Goal: Communication & Community: Answer question/provide support

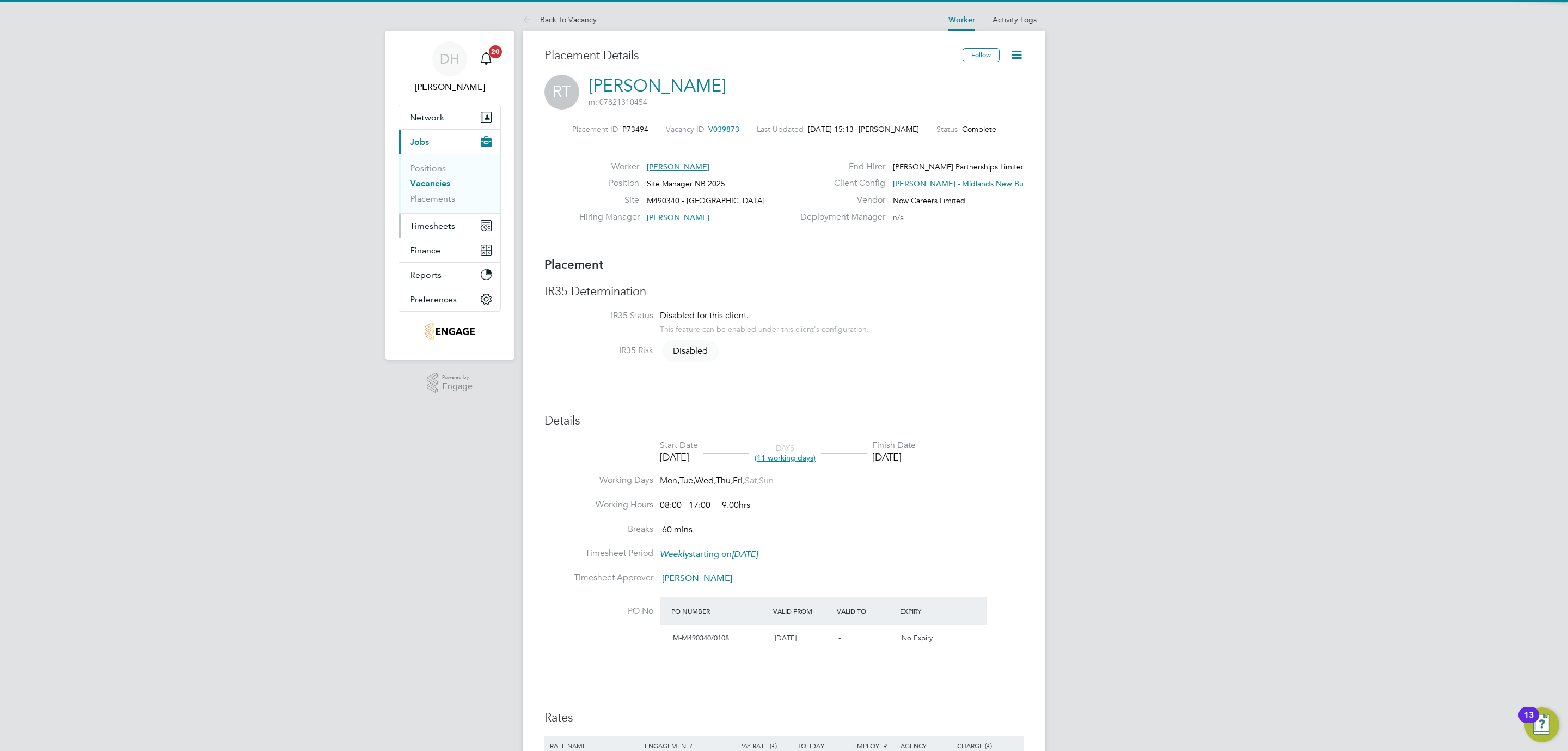
click at [441, 226] on span "Timesheets" at bounding box center [433, 225] width 45 height 10
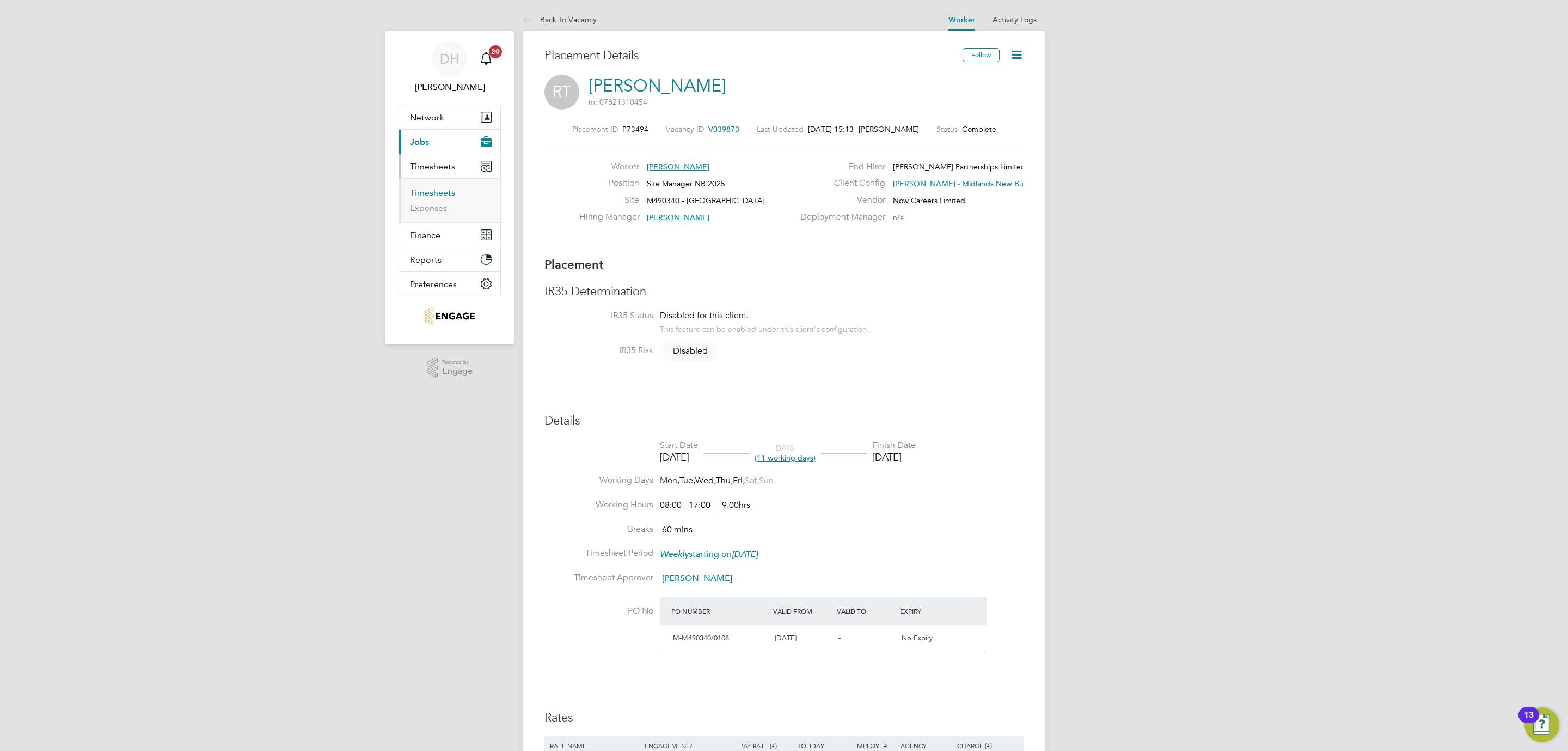
click at [431, 193] on link "Timesheets" at bounding box center [433, 192] width 45 height 10
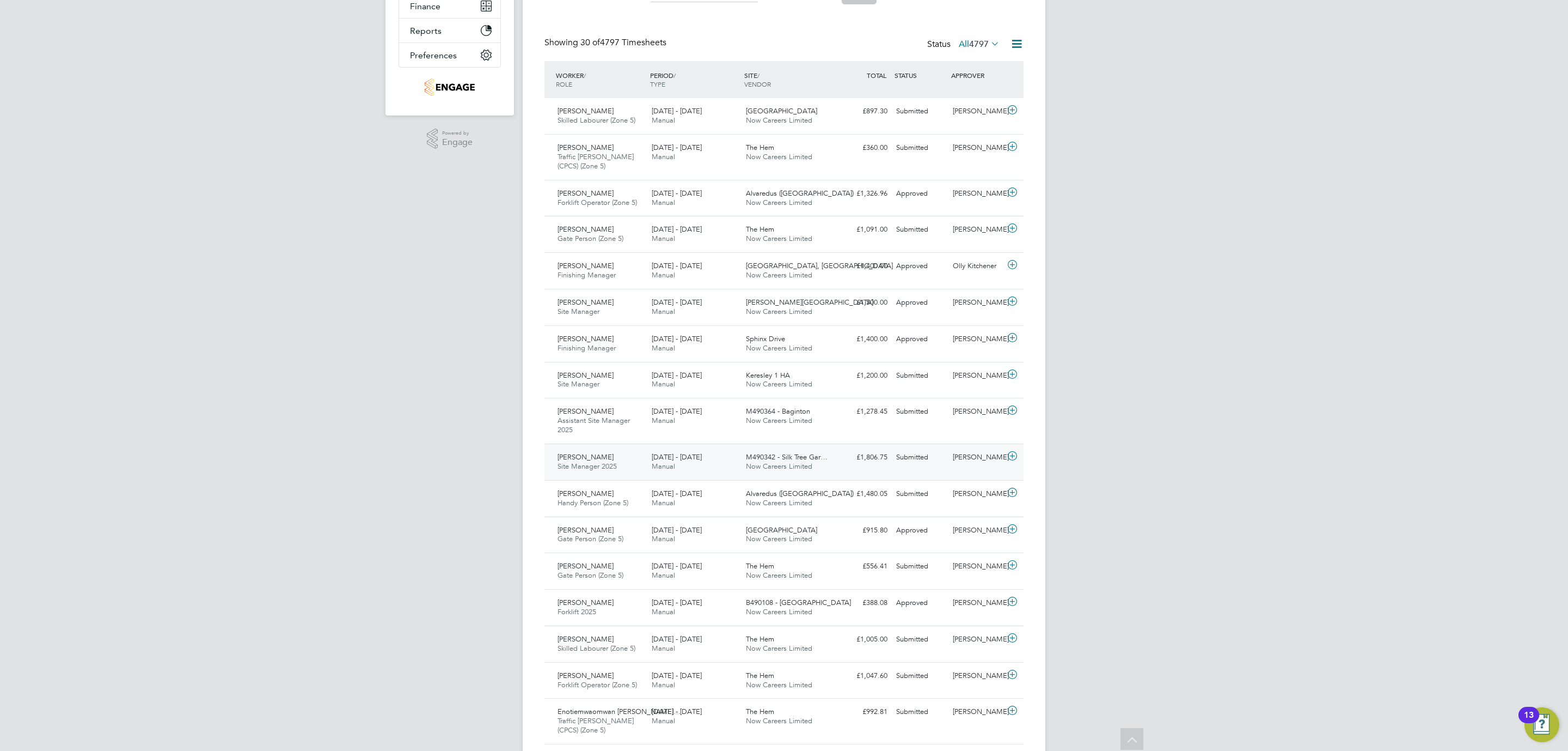
click at [897, 467] on div "Submitted" at bounding box center [920, 457] width 57 height 18
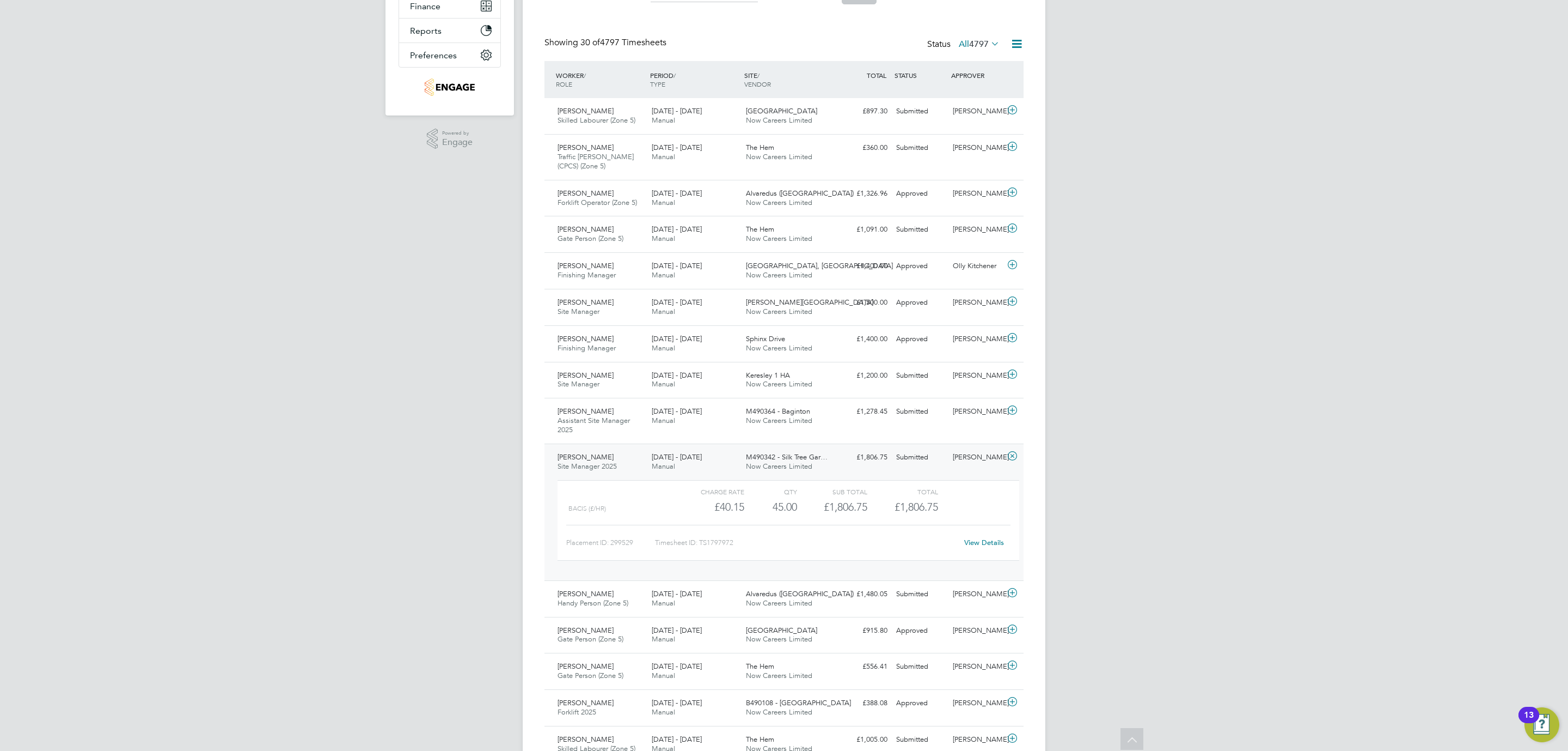
click at [982, 545] on link "View Details" at bounding box center [984, 542] width 40 height 9
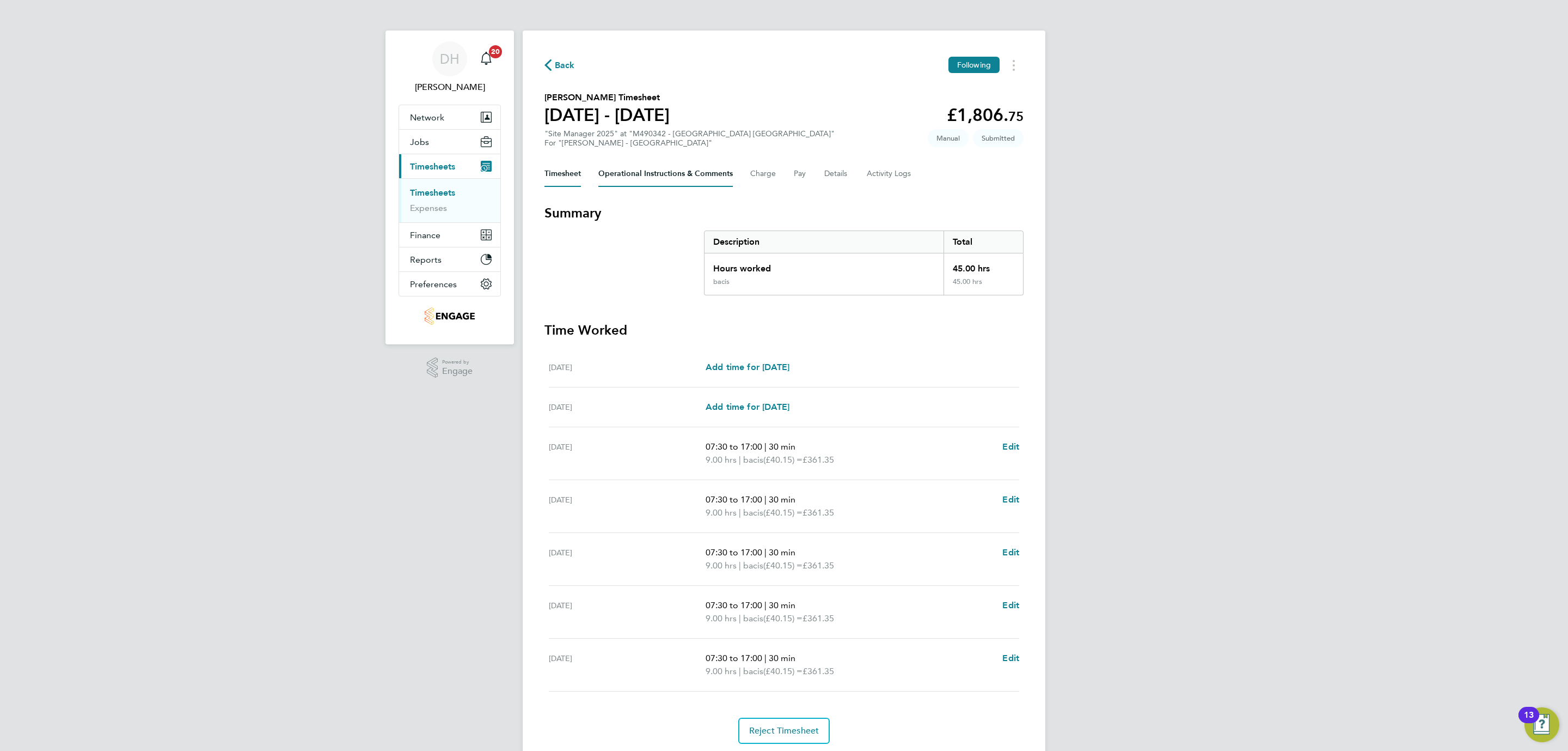
click at [709, 178] on Comments-tab "Operational Instructions & Comments" at bounding box center [665, 174] width 135 height 26
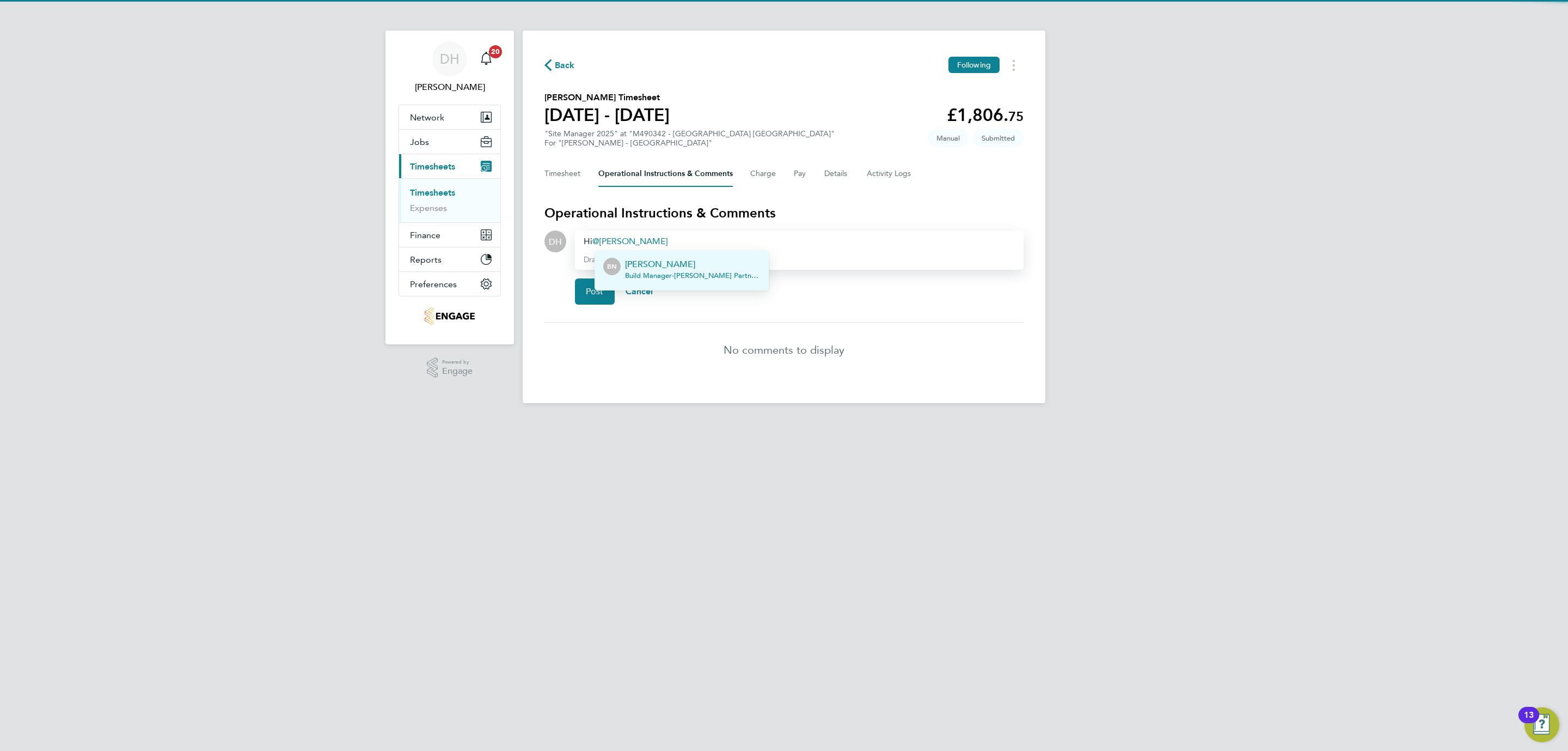
click at [653, 271] on span "Build Manager - [PERSON_NAME] Partnerships Limited" at bounding box center [693, 275] width 135 height 9
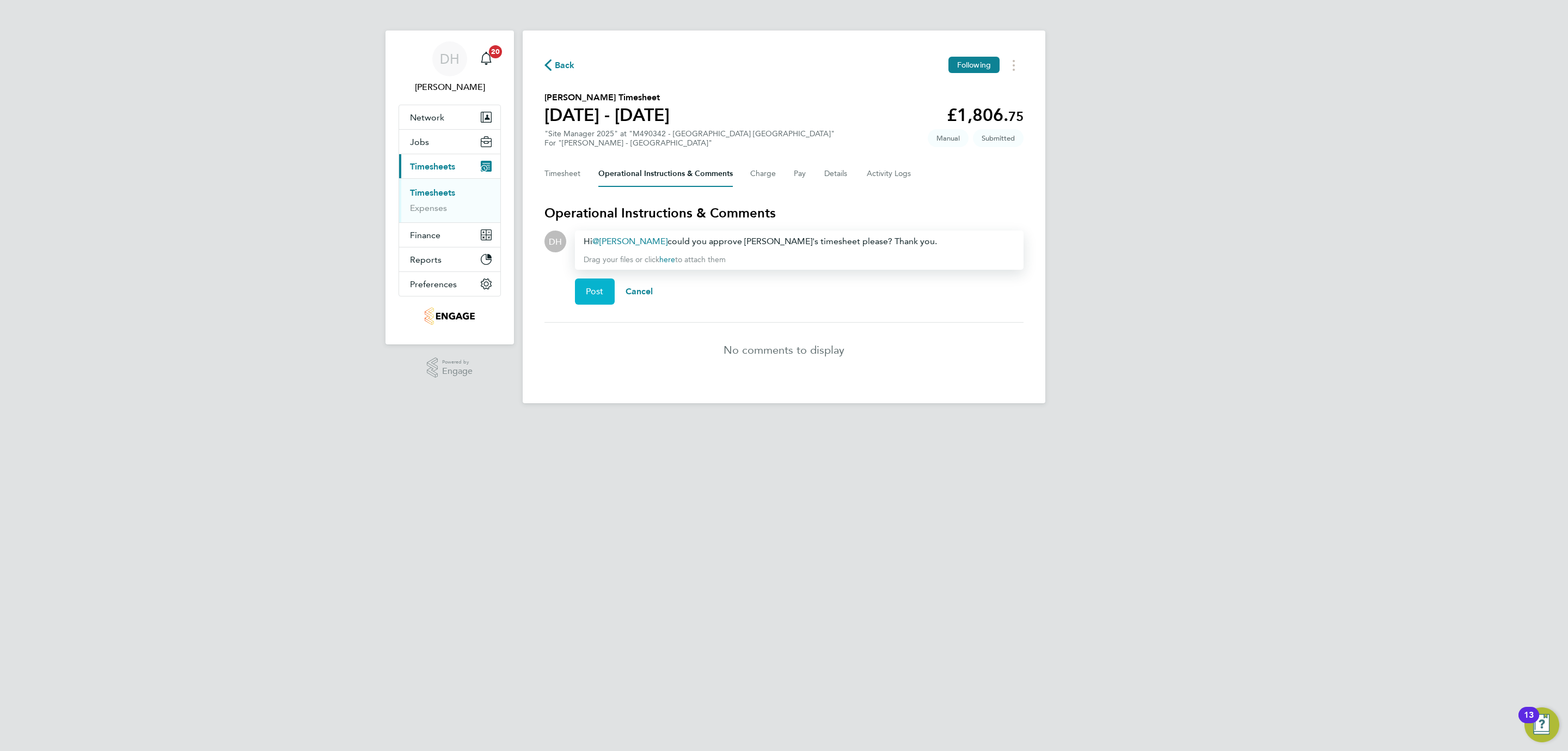
click at [592, 292] on span "Post" at bounding box center [595, 292] width 18 height 11
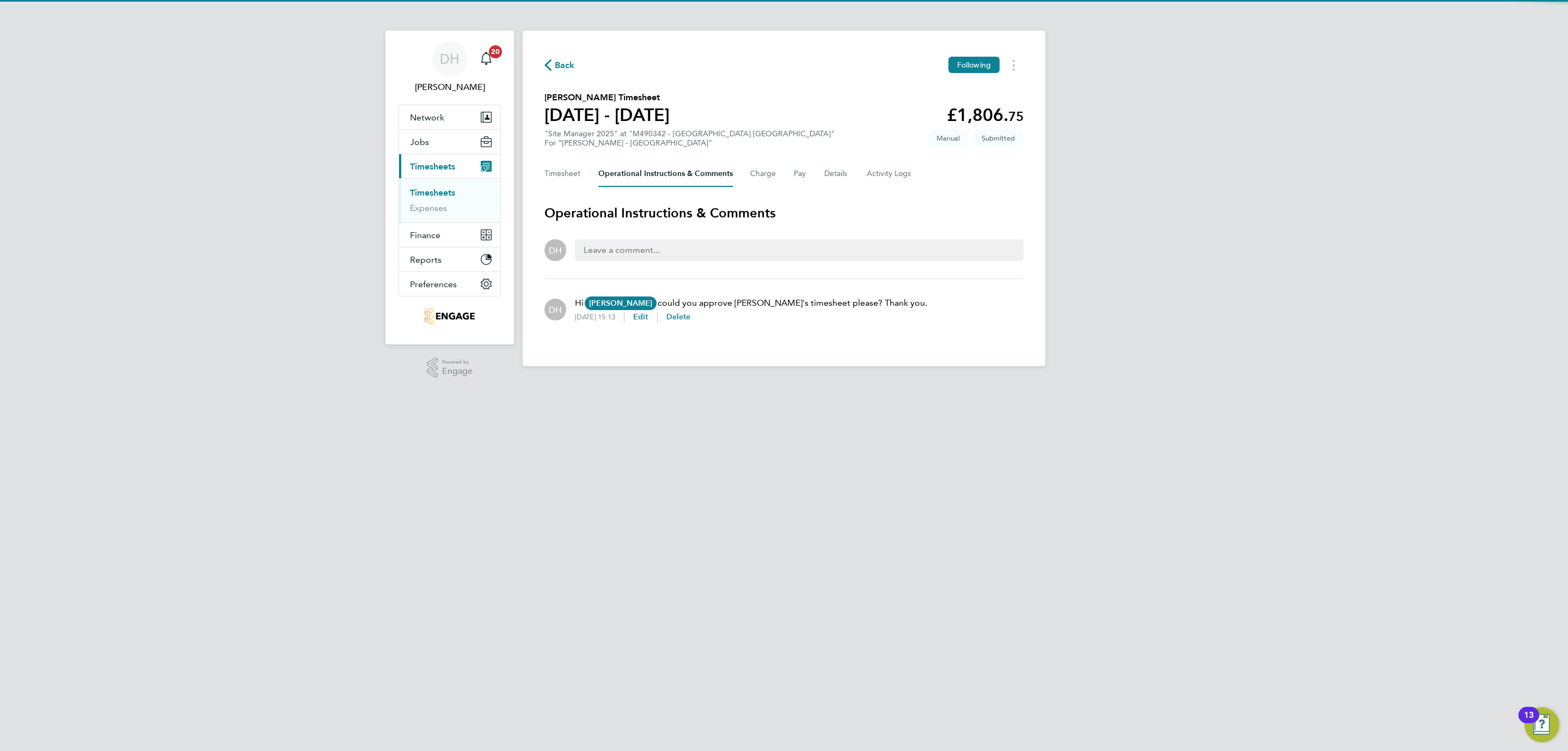
click at [445, 197] on link "Timesheets" at bounding box center [433, 192] width 45 height 10
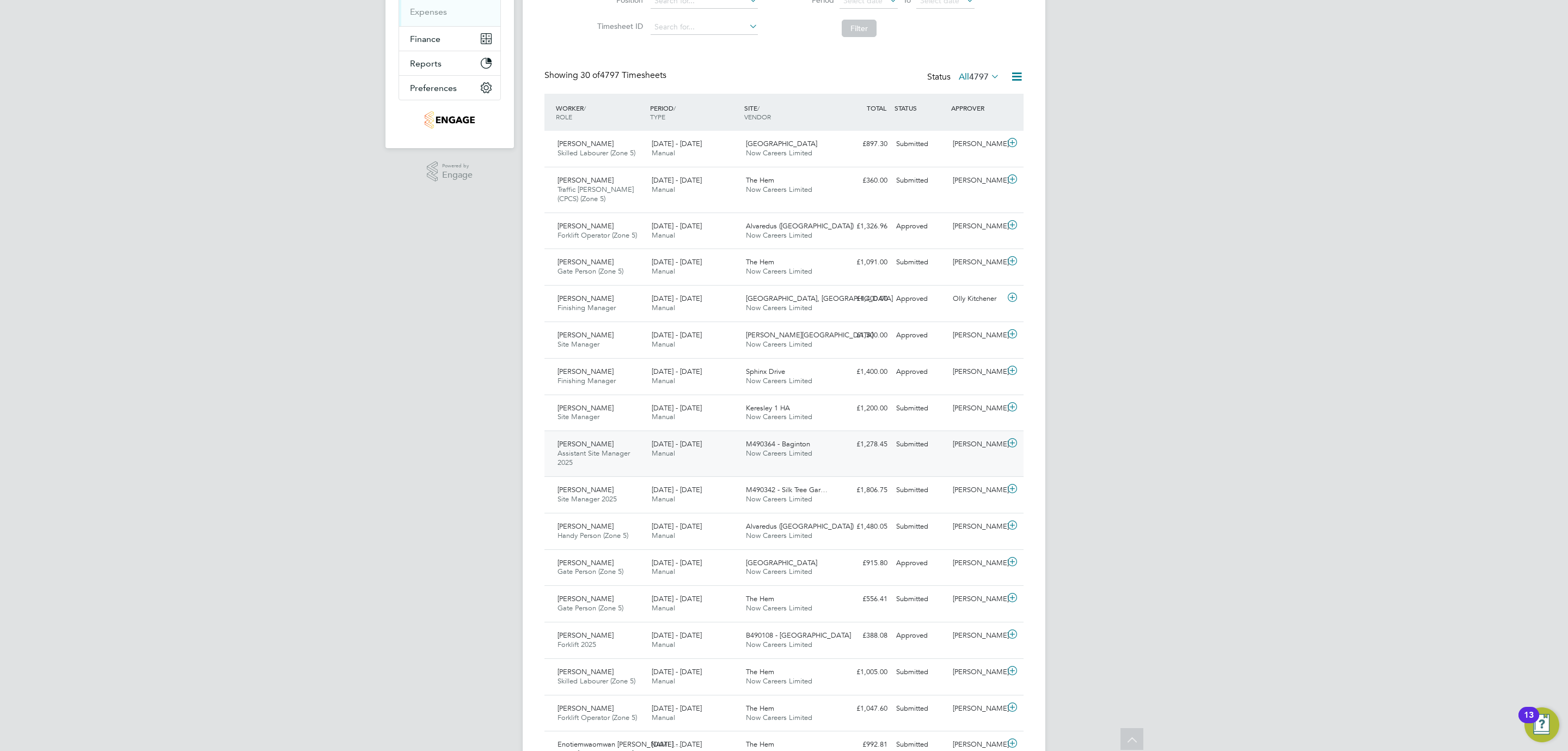
click at [880, 453] on div "£1,278.45 Submitted" at bounding box center [863, 445] width 57 height 18
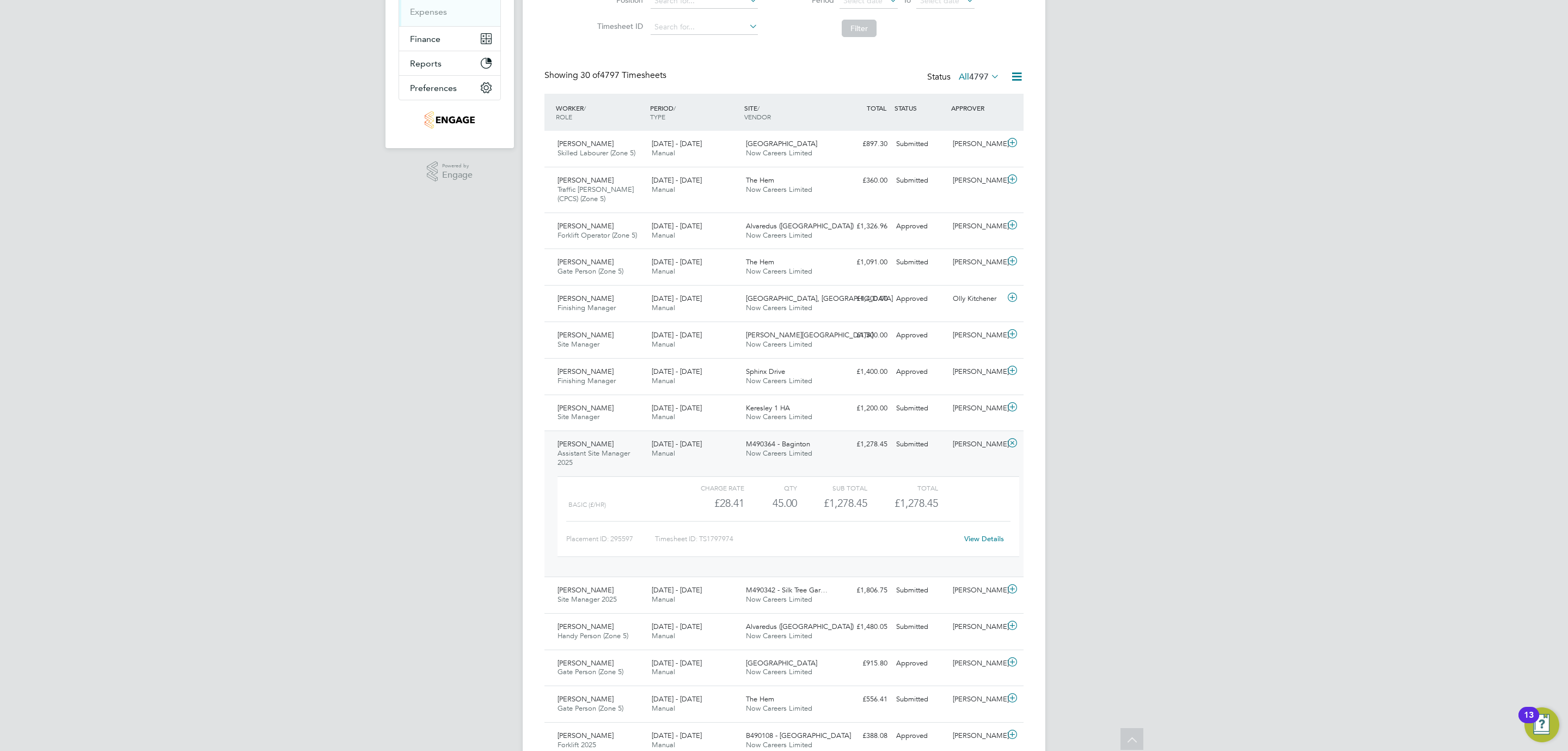
click at [971, 543] on link "View Details" at bounding box center [984, 538] width 40 height 9
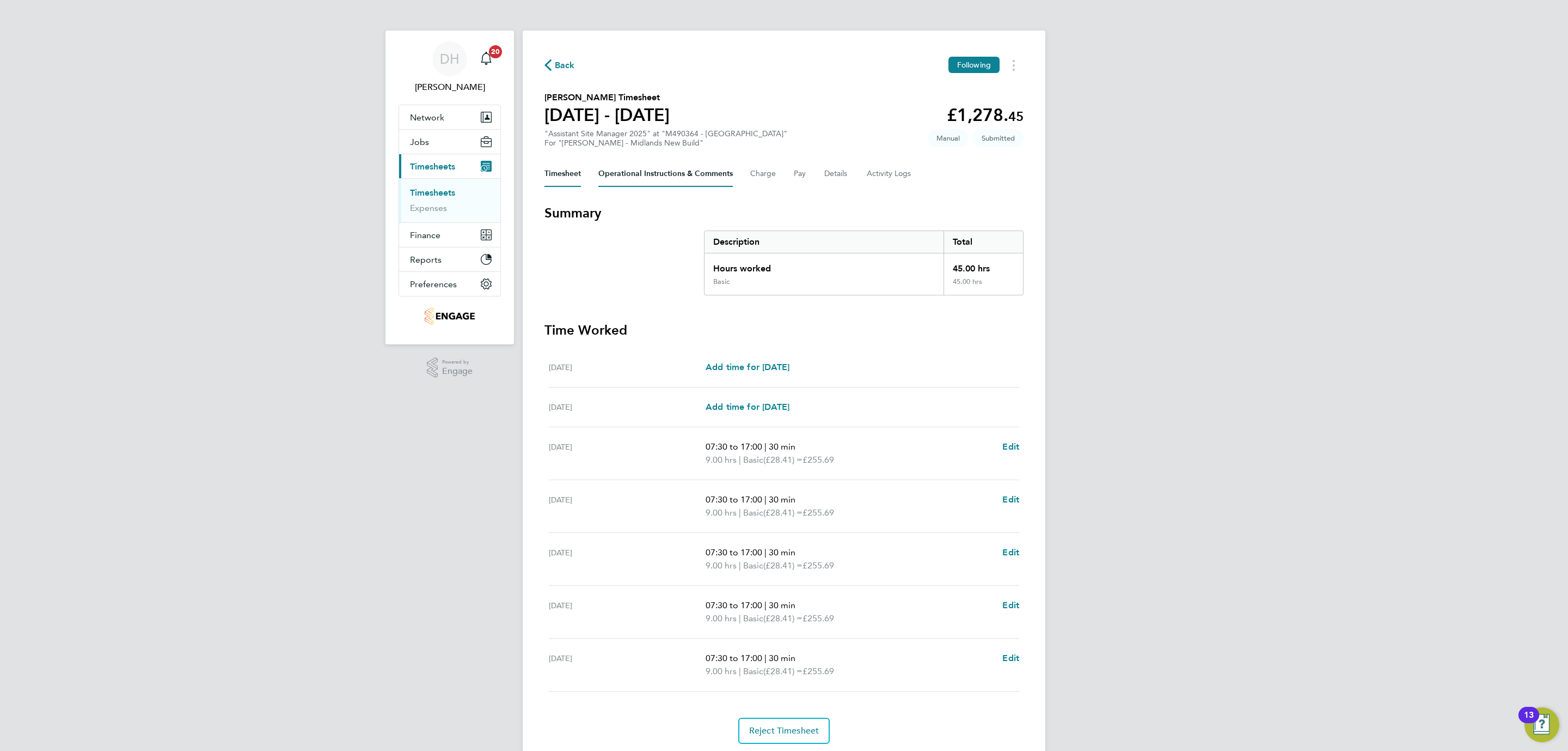
click at [617, 169] on Comments-tab "Operational Instructions & Comments" at bounding box center [665, 174] width 135 height 26
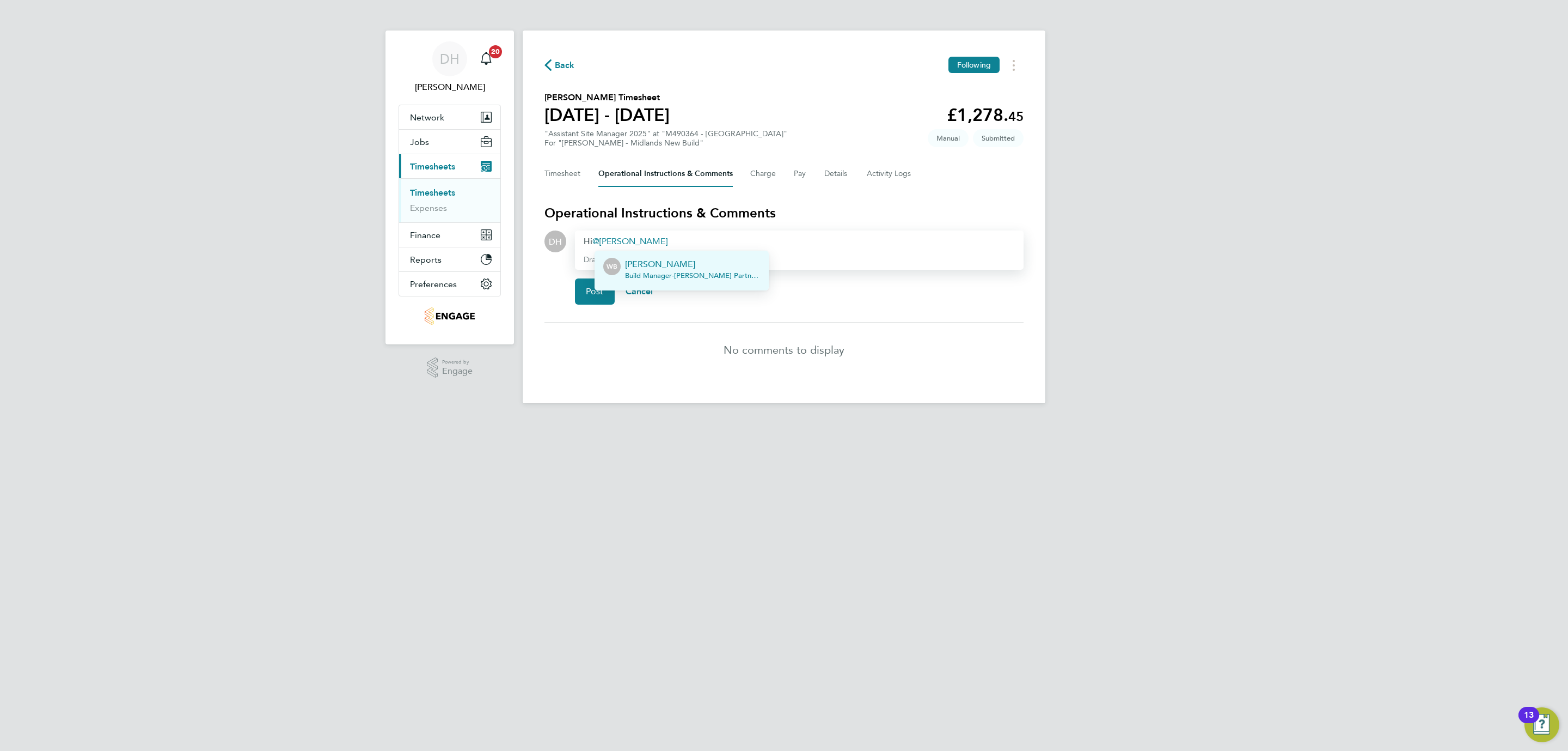
click at [657, 259] on p "[PERSON_NAME]" at bounding box center [693, 264] width 135 height 13
click at [593, 283] on button "Post" at bounding box center [595, 291] width 40 height 26
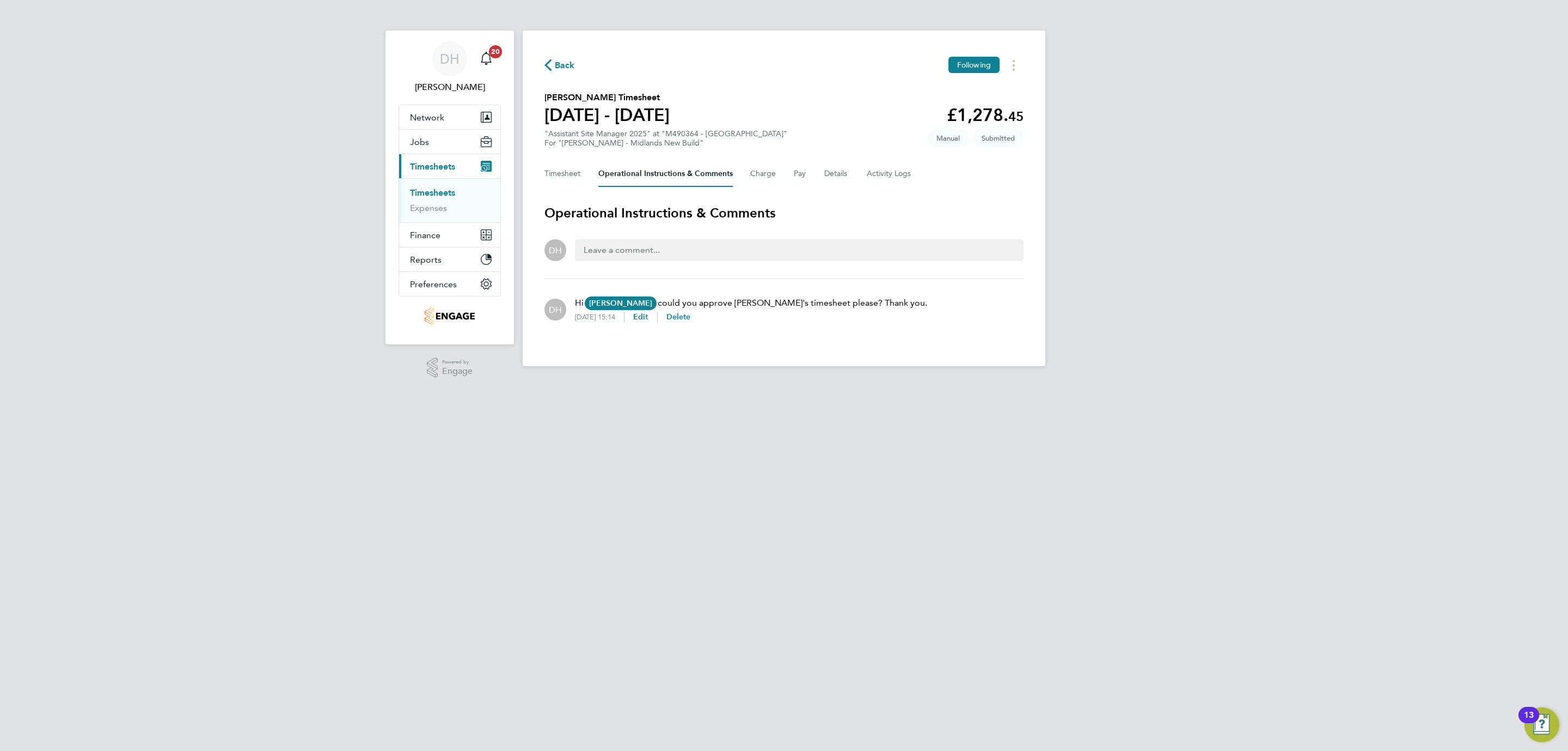
click at [216, 330] on div "DH Danielle Hughes Notifications 20 Applications: Network Team Members Business…" at bounding box center [784, 192] width 1568 height 384
click at [449, 191] on link "Timesheets" at bounding box center [433, 192] width 45 height 10
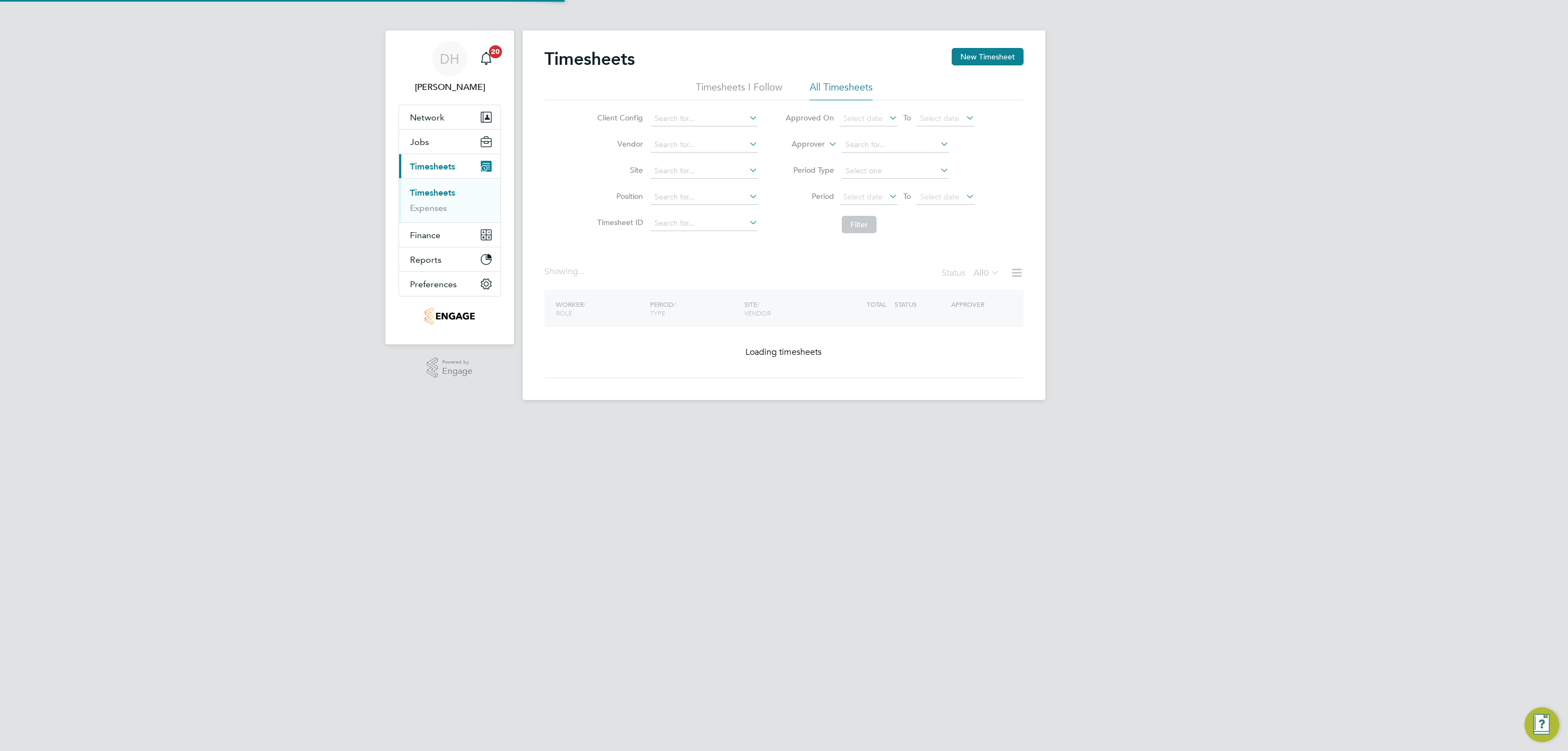
click at [1132, 250] on div "DH Danielle Hughes Notifications 20 Applications: Network Team Members Business…" at bounding box center [784, 208] width 1568 height 417
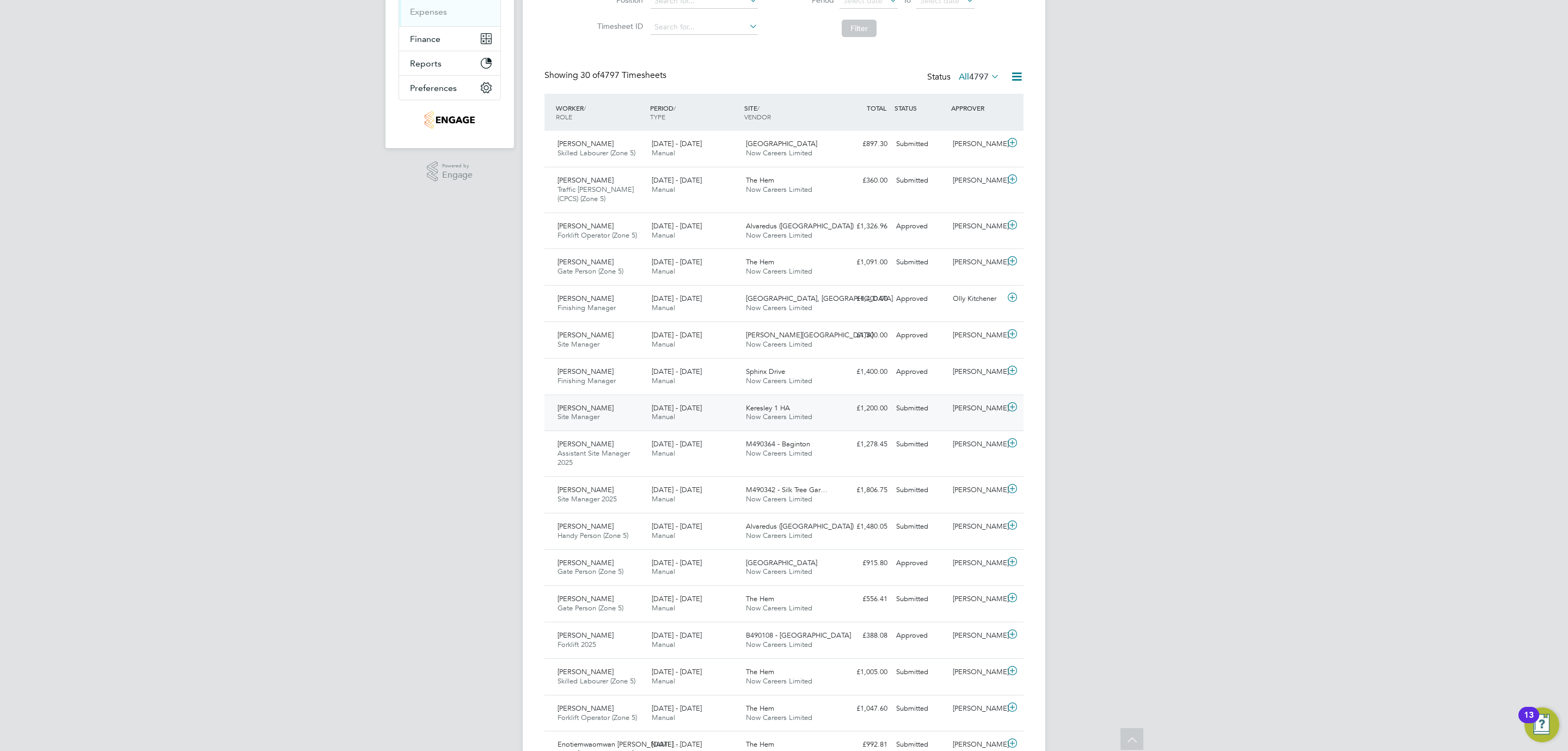
click at [918, 412] on div "Submitted" at bounding box center [920, 409] width 57 height 18
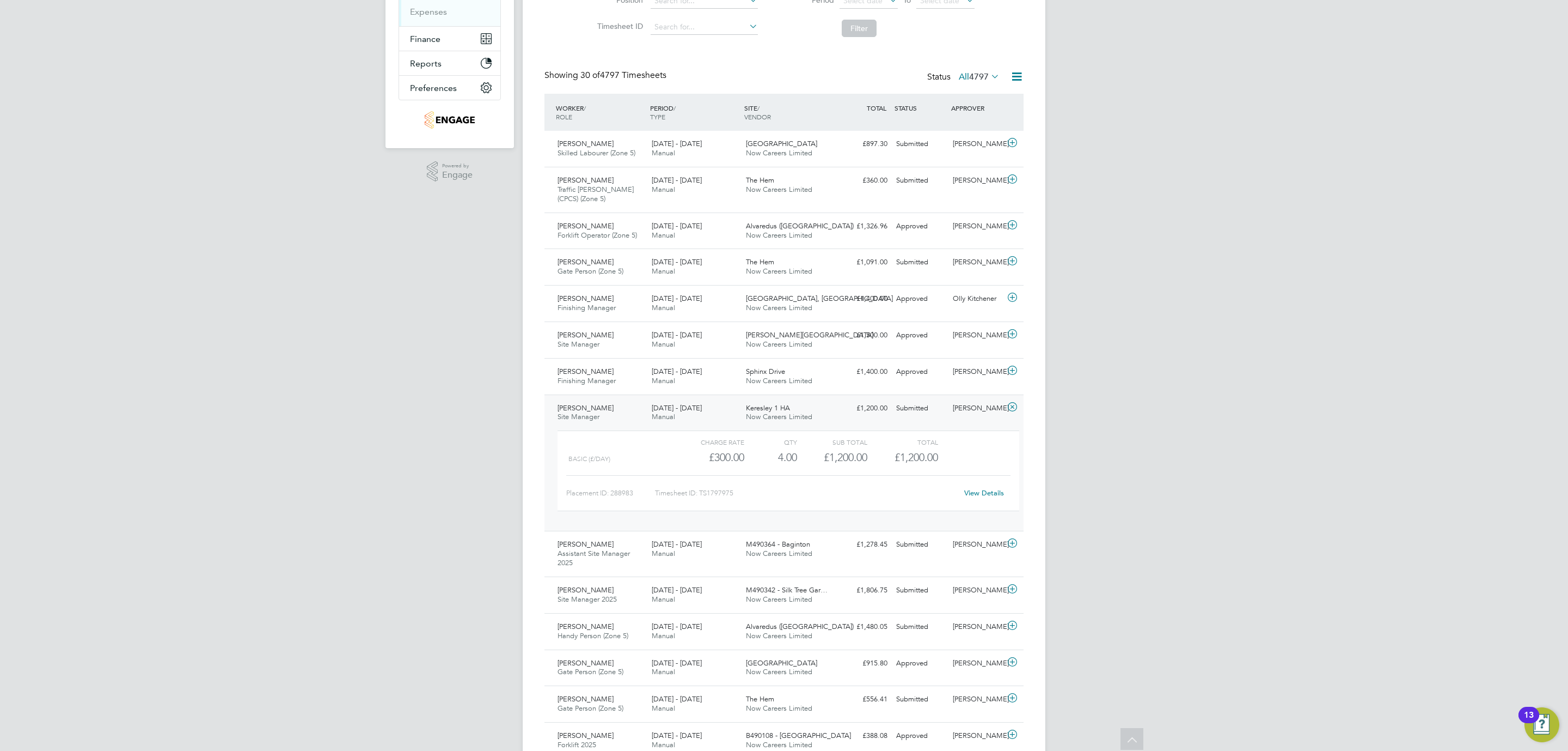
click at [973, 484] on div "Placement ID: 288983 Timesheet ID: TS1797975 View Details" at bounding box center [788, 488] width 444 height 27
click at [973, 498] on link "View Details" at bounding box center [984, 492] width 40 height 9
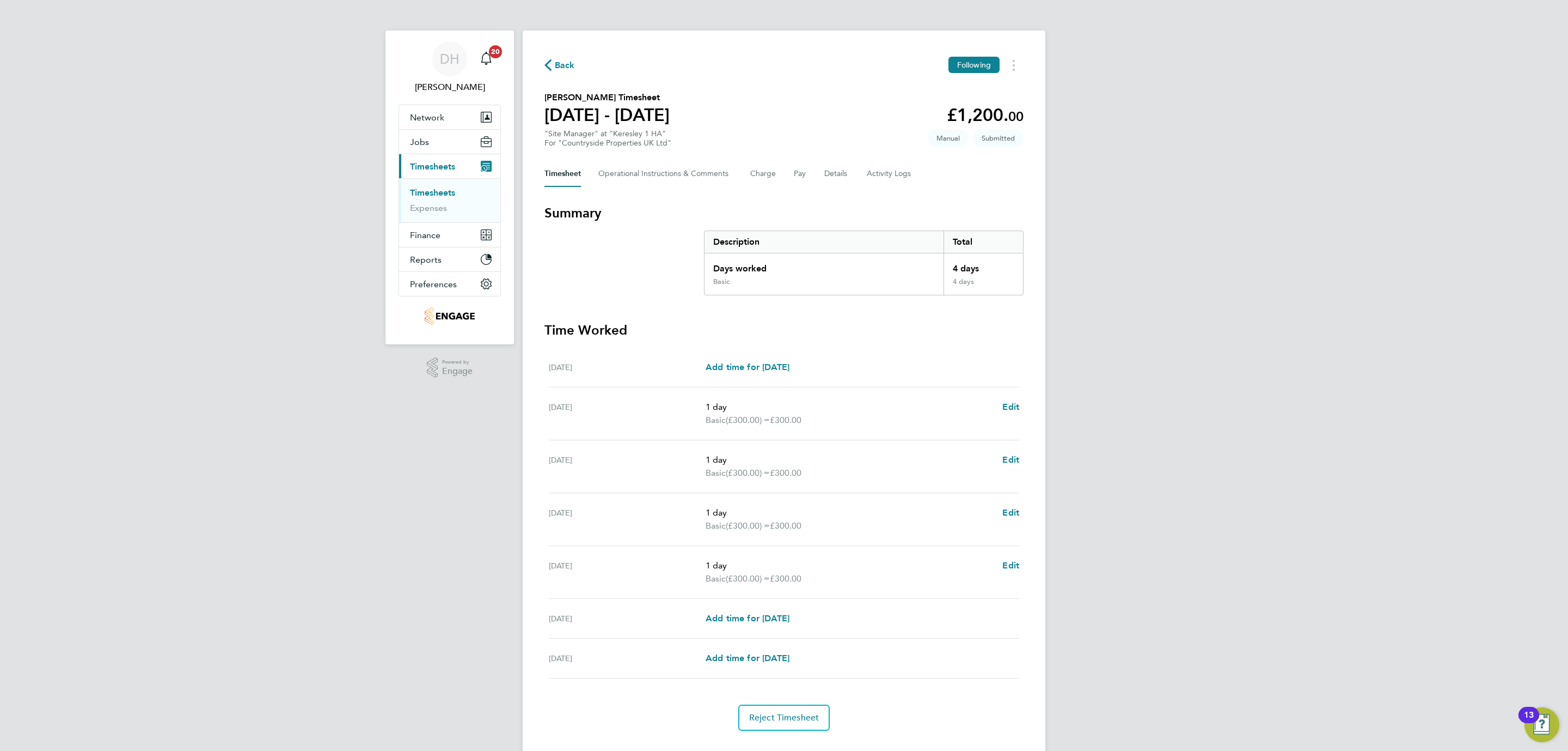
click at [634, 187] on div "Back Following Dean Roebuck's Timesheet 04 - 10 Aug 2025 £1,200. 00 "Site Manag…" at bounding box center [784, 393] width 523 height 726
click at [631, 177] on Comments-tab "Operational Instructions & Comments" at bounding box center [665, 174] width 135 height 26
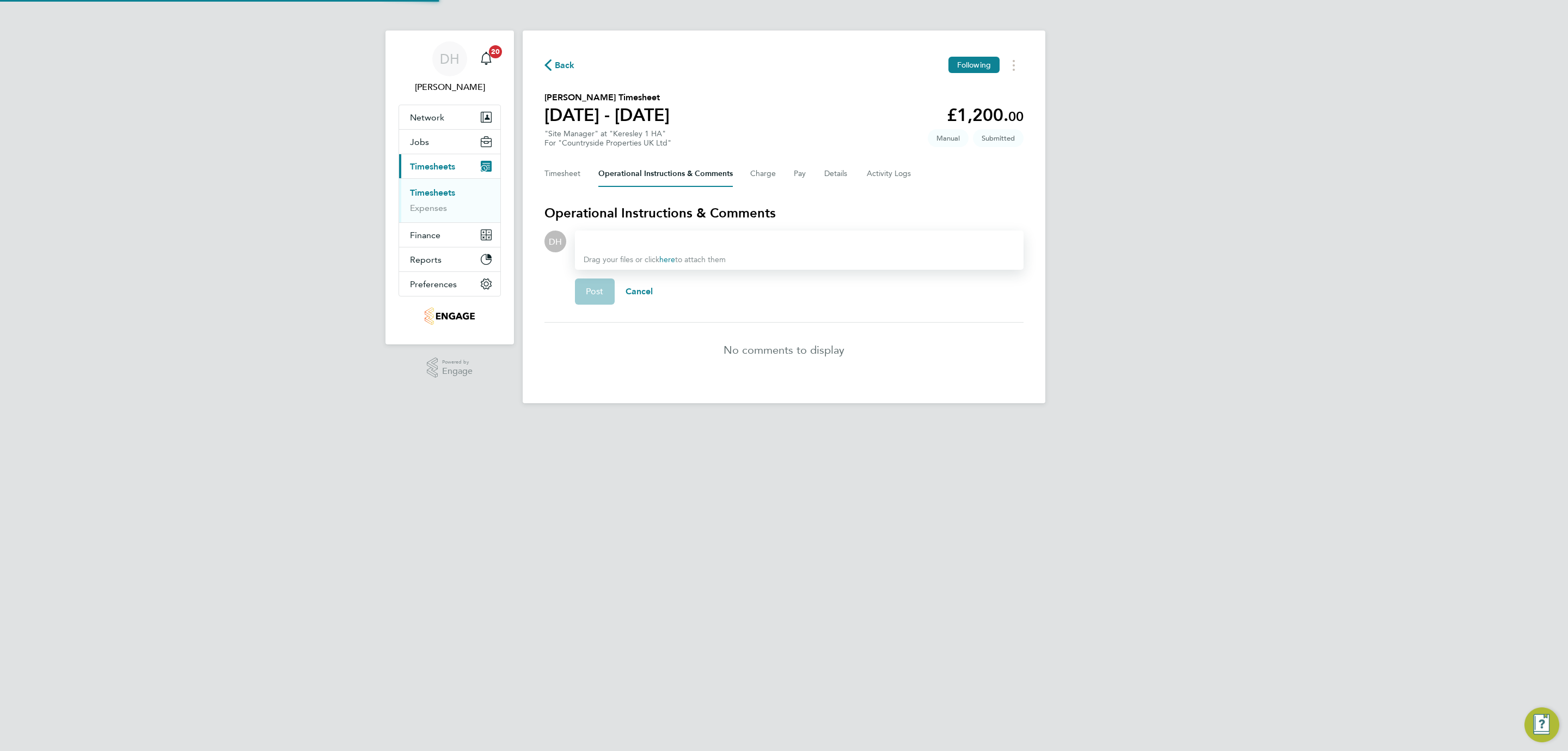
click at [618, 235] on div at bounding box center [799, 241] width 431 height 13
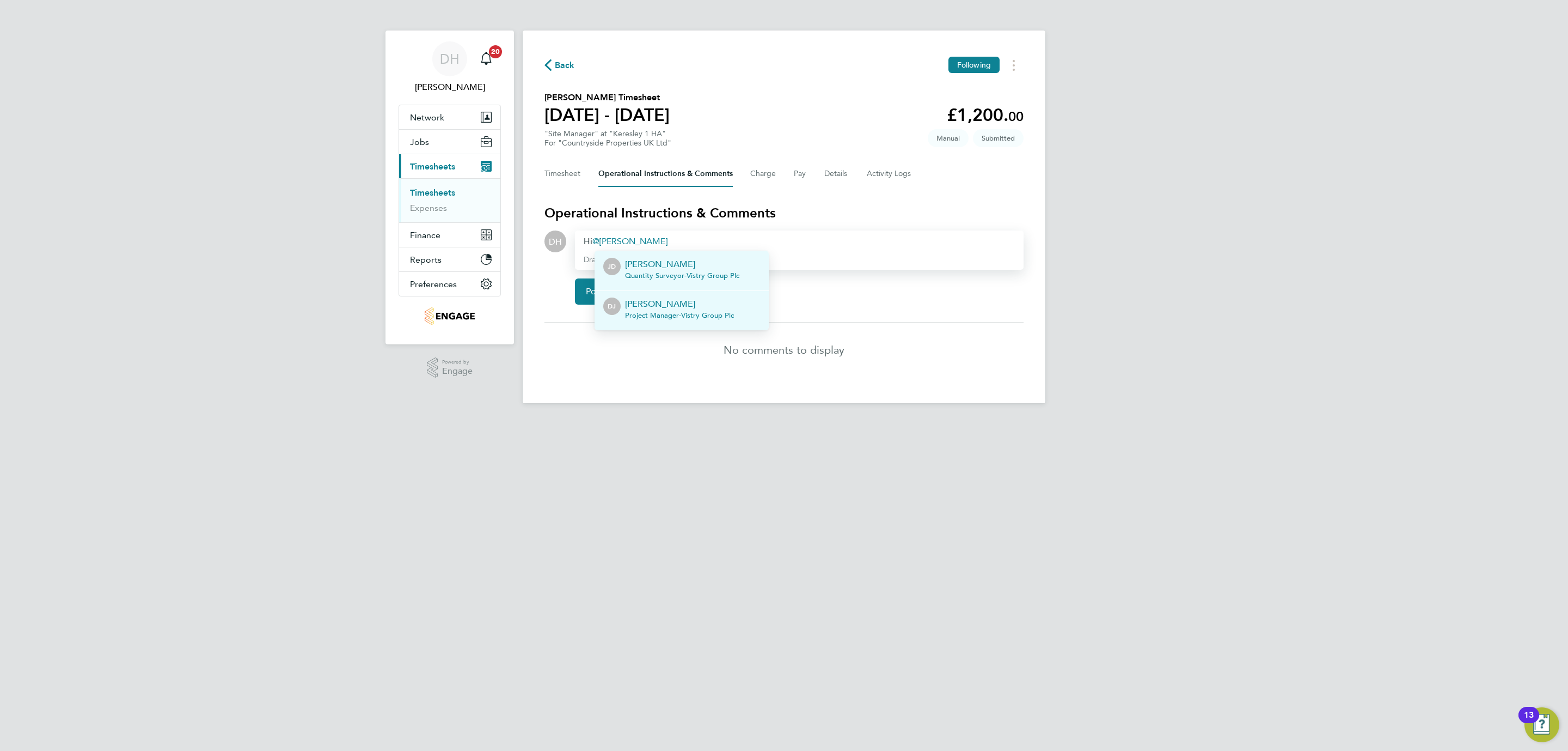
click at [675, 301] on p "[PERSON_NAME]" at bounding box center [679, 303] width 109 height 13
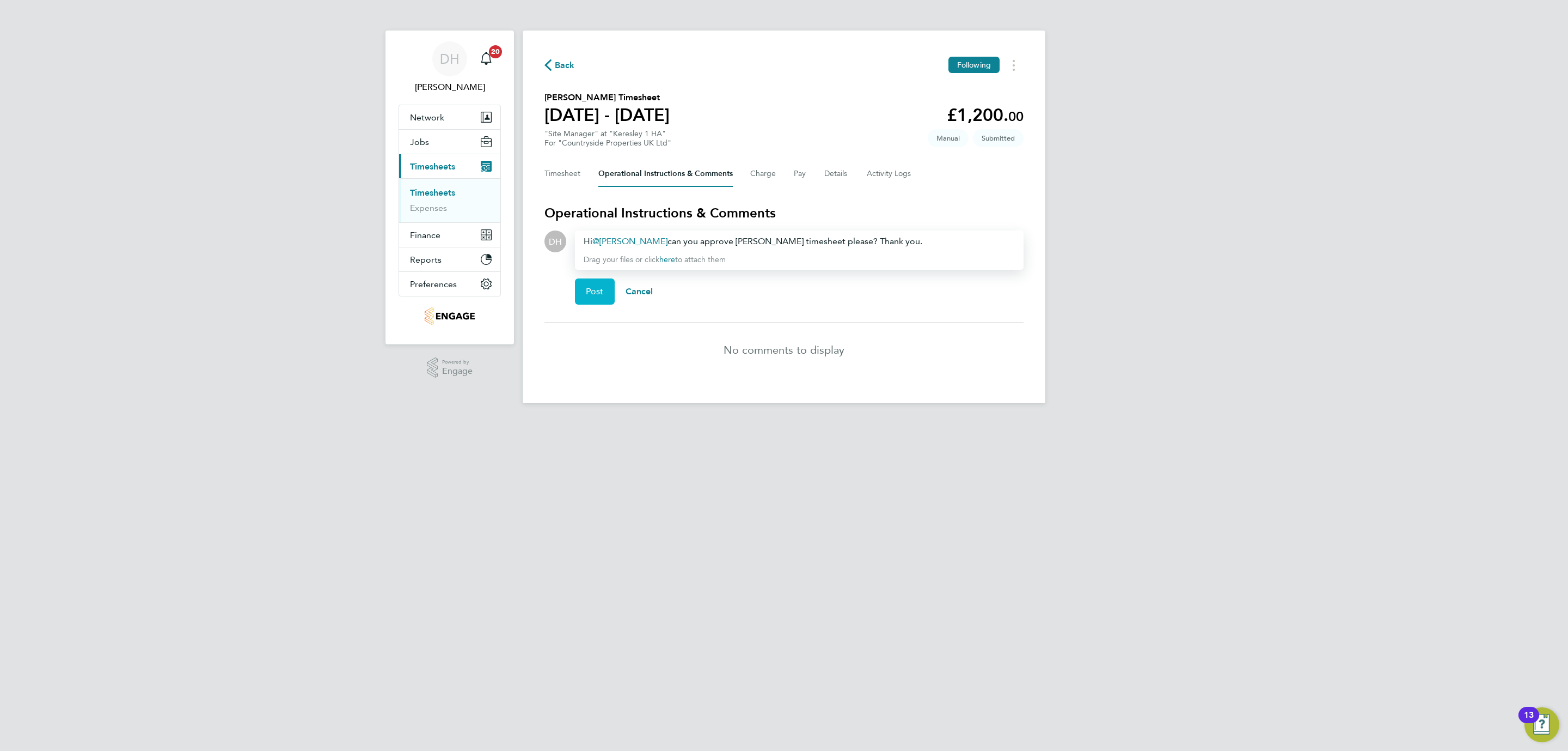
click at [592, 297] on button "Post" at bounding box center [595, 291] width 40 height 26
